Goal: Navigation & Orientation: Find specific page/section

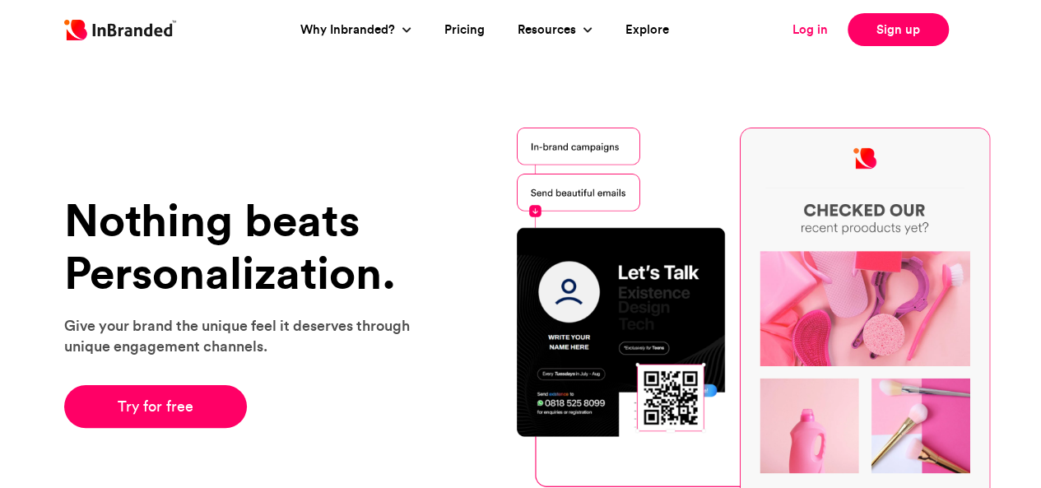
click at [804, 32] on link "Log in" at bounding box center [809, 30] width 35 height 19
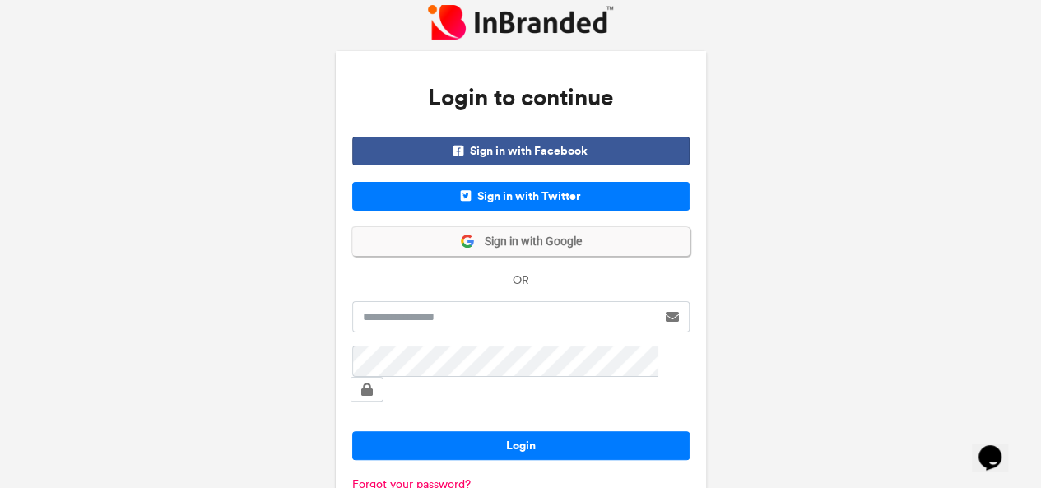
click at [553, 249] on button "Sign in with Google" at bounding box center [520, 241] width 337 height 29
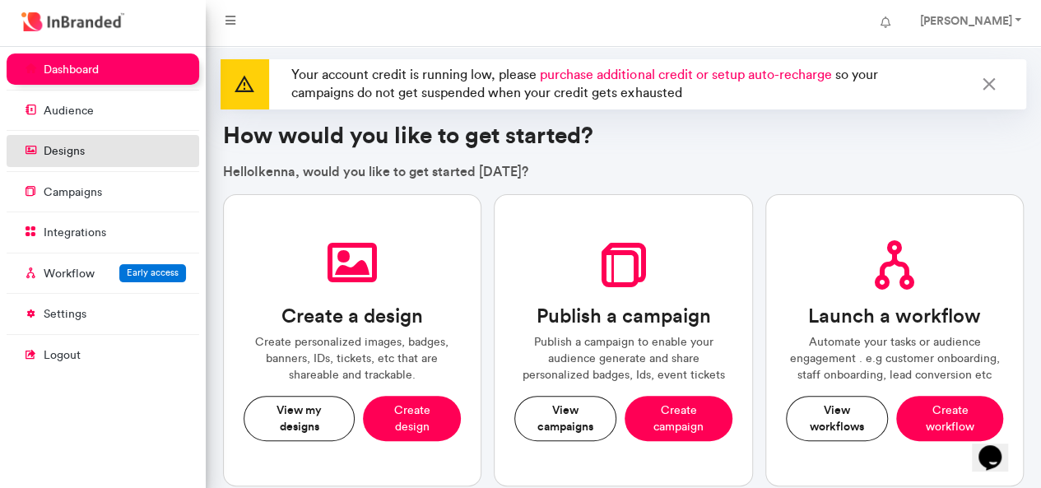
click at [59, 146] on p "designs" at bounding box center [64, 151] width 41 height 16
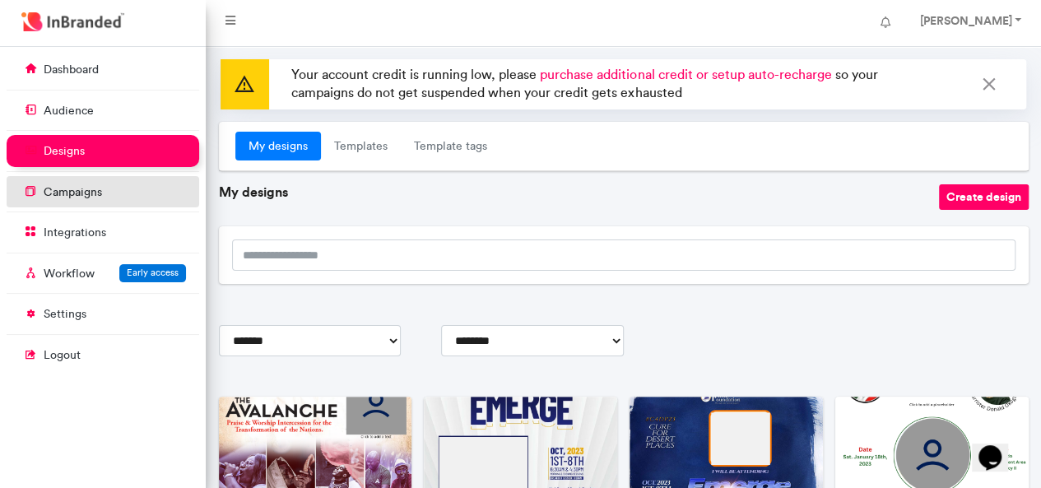
click at [81, 196] on p "campaigns" at bounding box center [73, 192] width 58 height 16
